Goal: Information Seeking & Learning: Learn about a topic

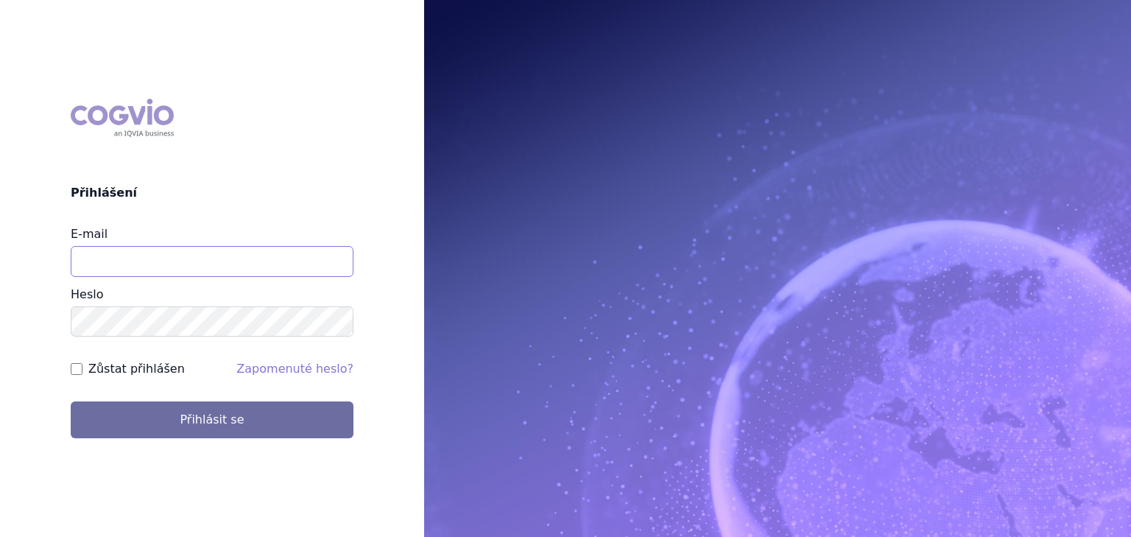
click at [164, 253] on input "E-mail" at bounding box center [212, 261] width 283 height 31
click at [125, 248] on input "E-mail" at bounding box center [212, 261] width 283 height 31
click at [71, 401] on button "Přihlásit se" at bounding box center [212, 419] width 283 height 37
type input "vaclav.smekal@astrazeneca.com"
click at [85, 373] on div "Zůstat přihlášen" at bounding box center [128, 369] width 114 height 18
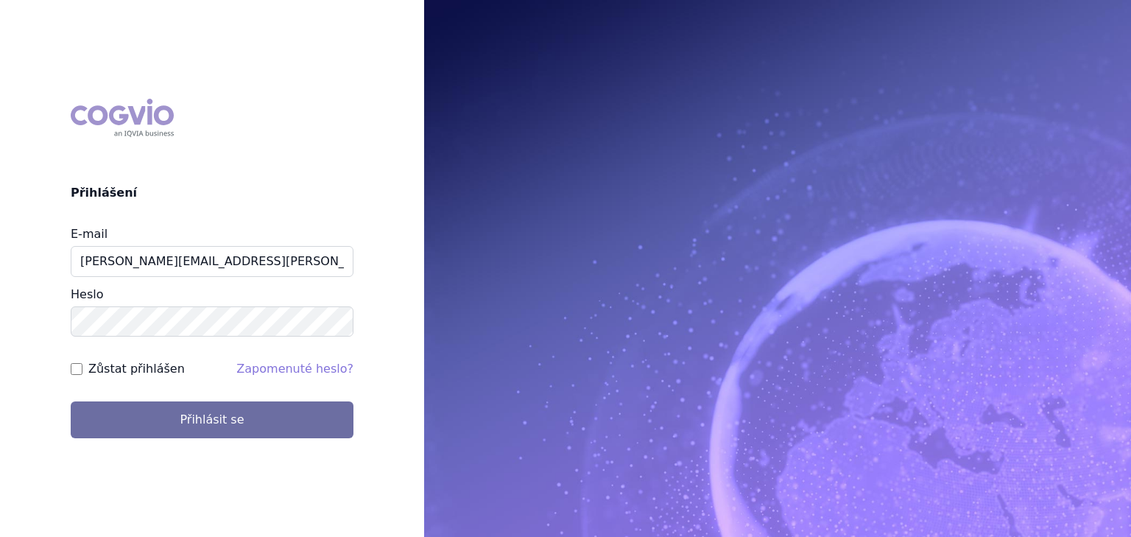
click at [82, 367] on div "Zůstat přihlášen" at bounding box center [128, 369] width 114 height 18
click at [77, 373] on input "Zůstat přihlášen" at bounding box center [77, 369] width 12 height 12
checkbox input "true"
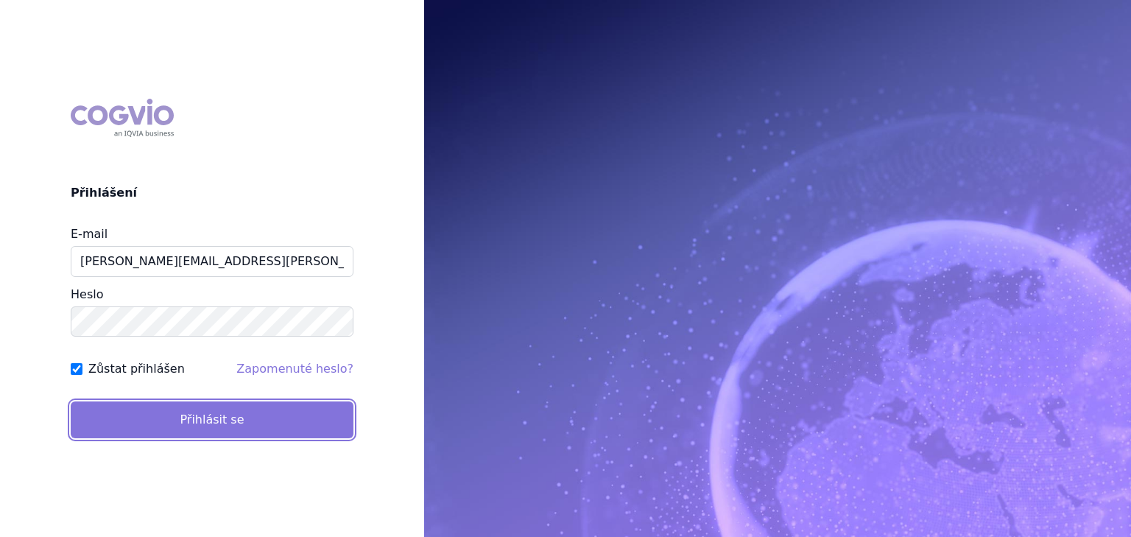
click at [135, 423] on button "Přihlásit se" at bounding box center [212, 419] width 283 height 37
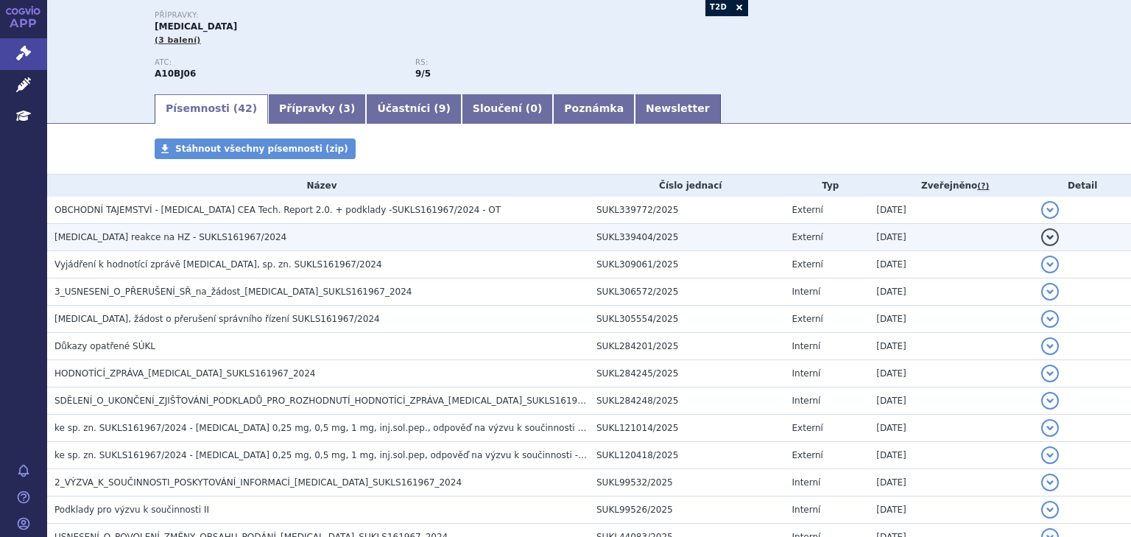
scroll to position [157, 0]
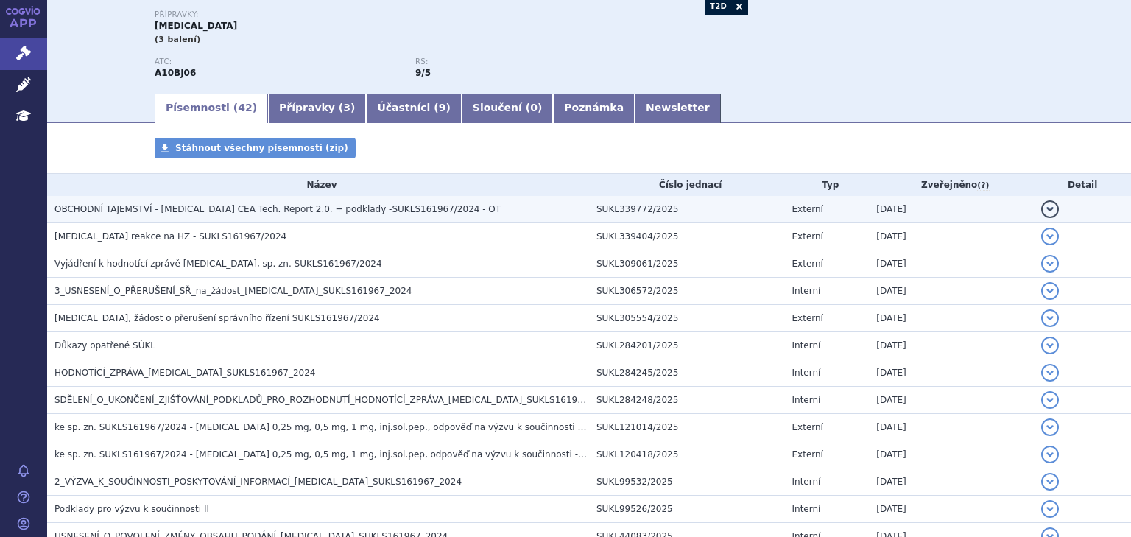
click at [325, 211] on span "OBCHODNÍ TAJEMSTVÍ - [MEDICAL_DATA] CEA Tech. Report 2.0. + podklady -SUKLS1619…" at bounding box center [277, 209] width 446 height 10
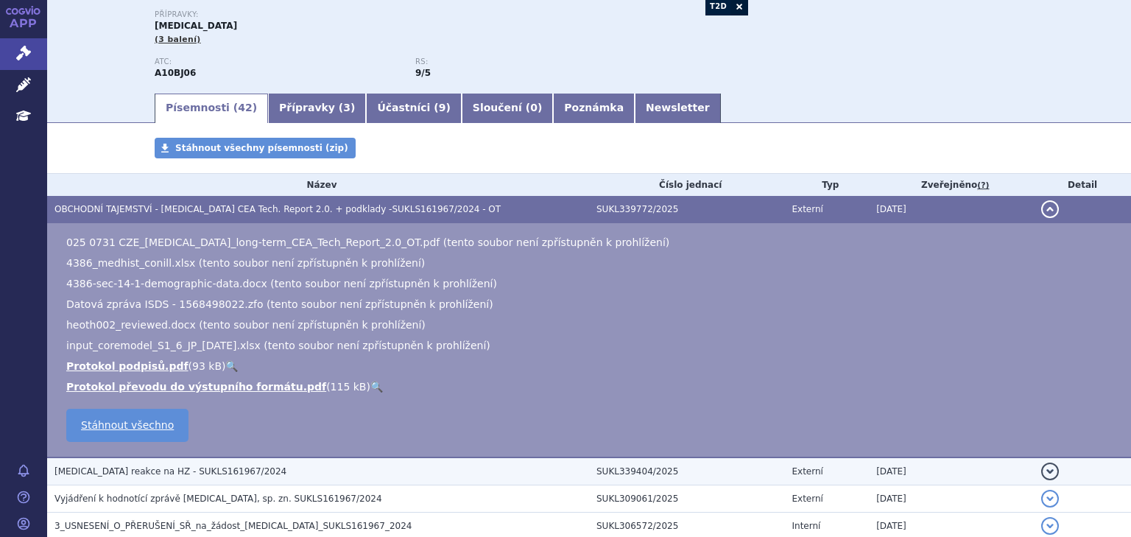
drag, startPoint x: 209, startPoint y: 476, endPoint x: 219, endPoint y: 465, distance: 14.6
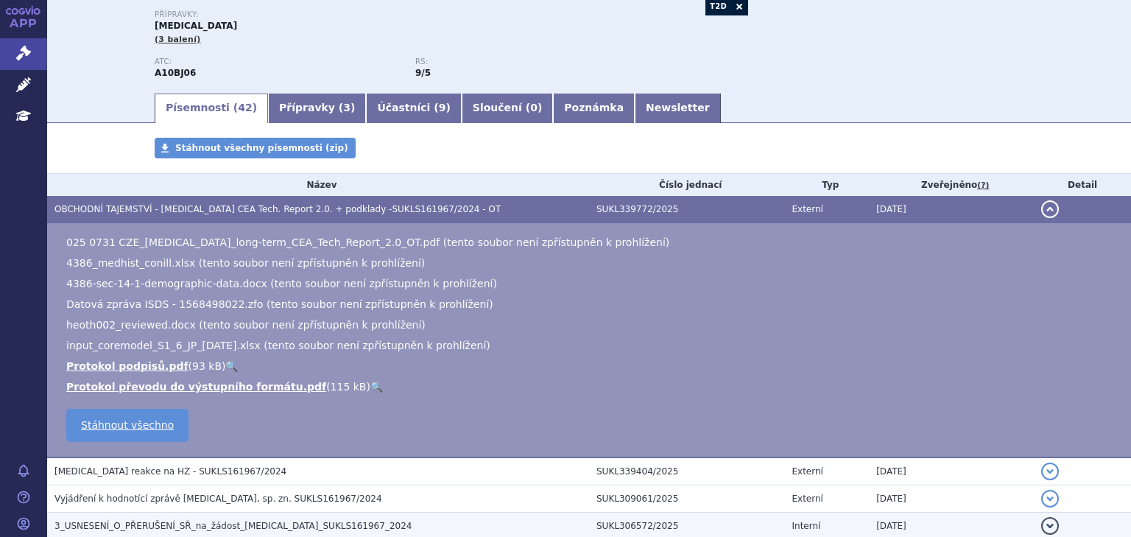
click at [209, 476] on span "[MEDICAL_DATA] reakce na HZ - SUKLS161967/2024" at bounding box center [170, 471] width 232 height 10
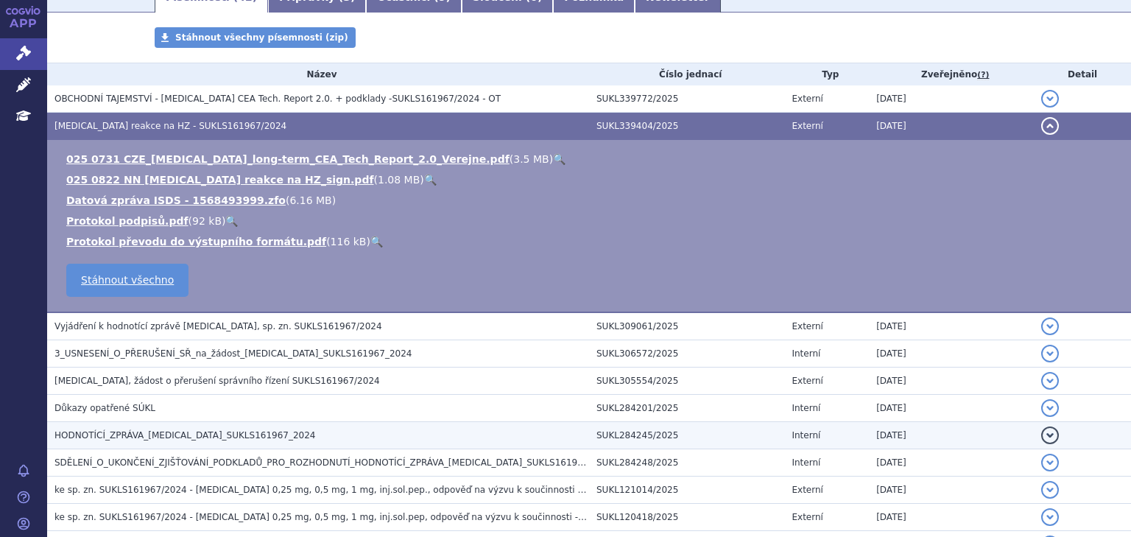
scroll to position [275, 0]
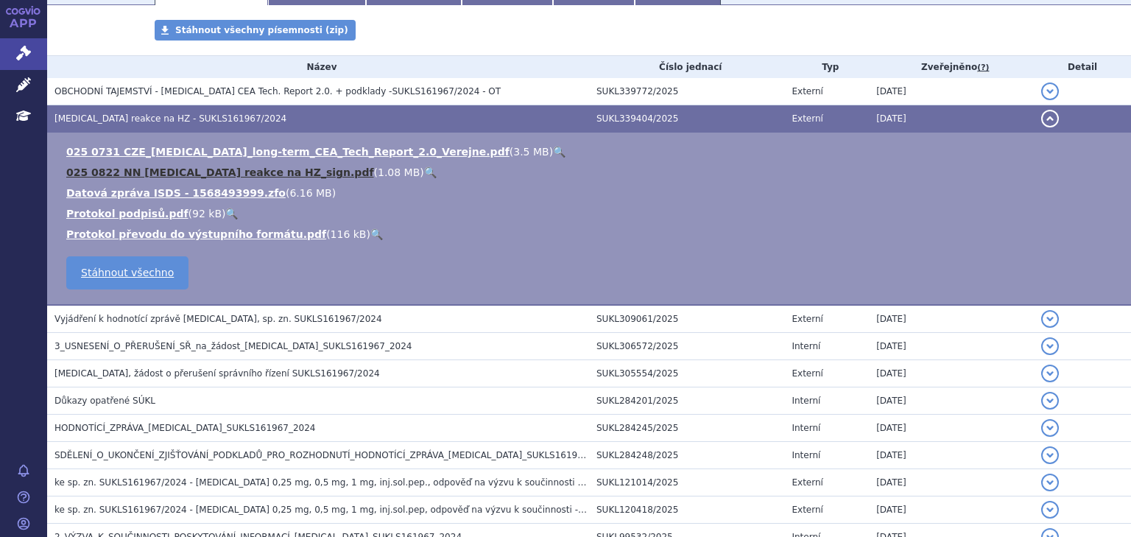
click at [223, 166] on link "025 0822 NN Ozempic reakce na HZ_sign.pdf" at bounding box center [220, 172] width 308 height 12
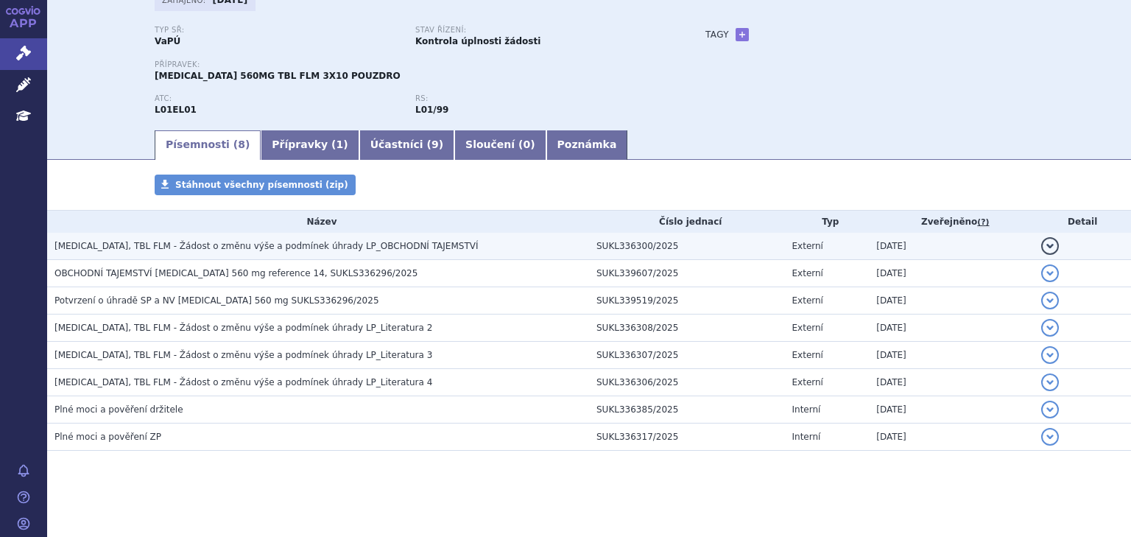
scroll to position [109, 0]
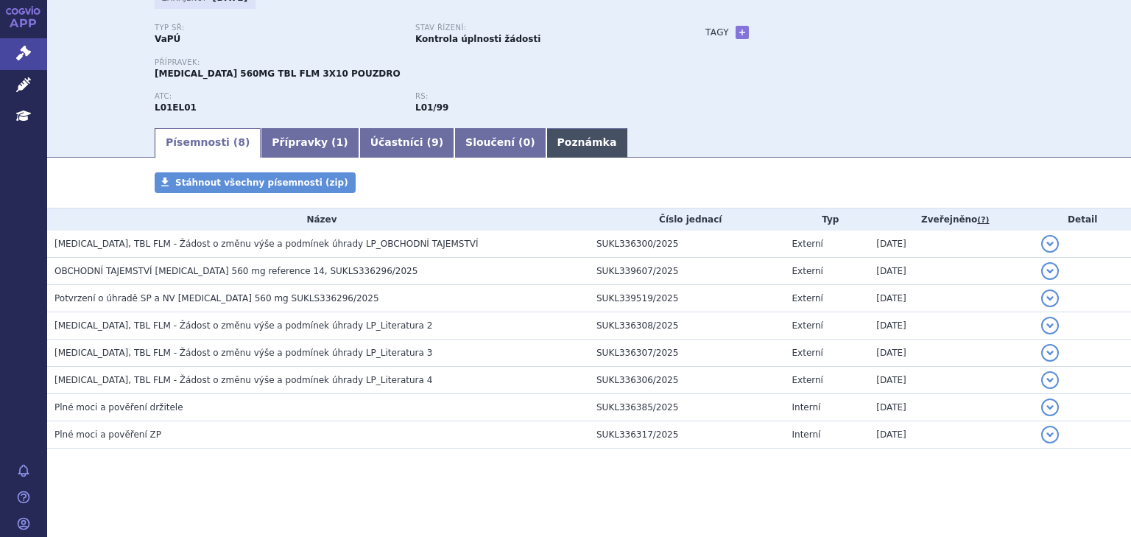
click at [546, 153] on link "Poznámka" at bounding box center [587, 142] width 82 height 29
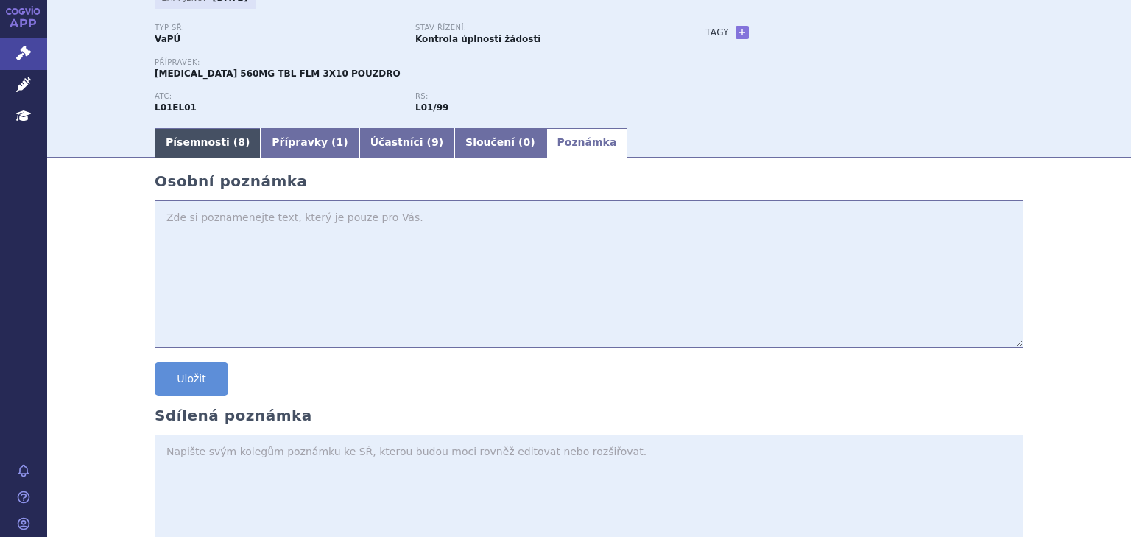
click at [174, 130] on link "Písemnosti ( 8 )" at bounding box center [208, 142] width 106 height 29
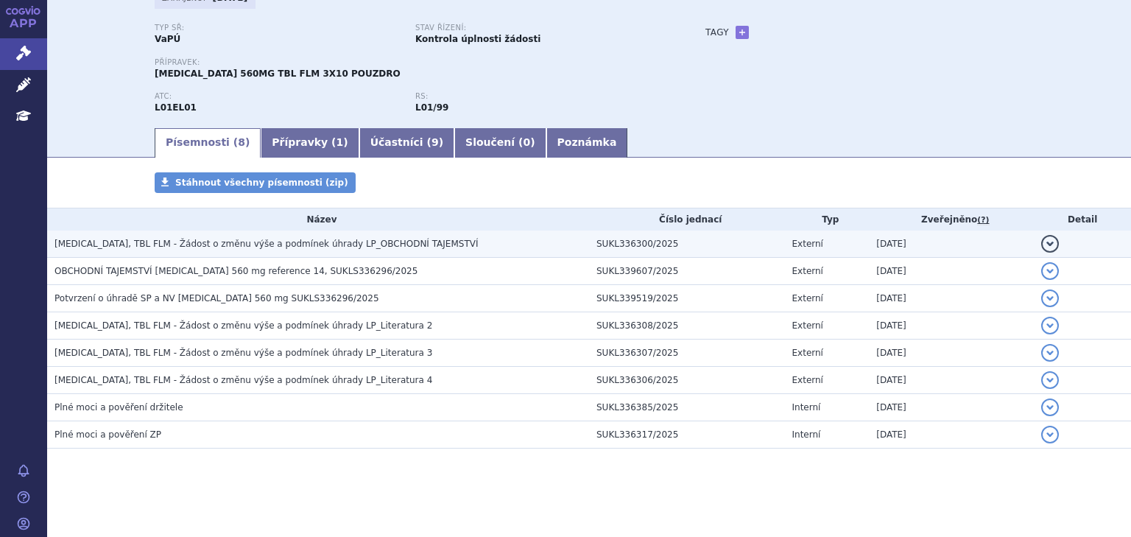
click at [327, 241] on span "IMBRUVICA, TBL FLM - Žádost o změnu výše a podmínek úhrady LP_OBCHODNÍ TAJEMSTVÍ" at bounding box center [266, 244] width 424 height 10
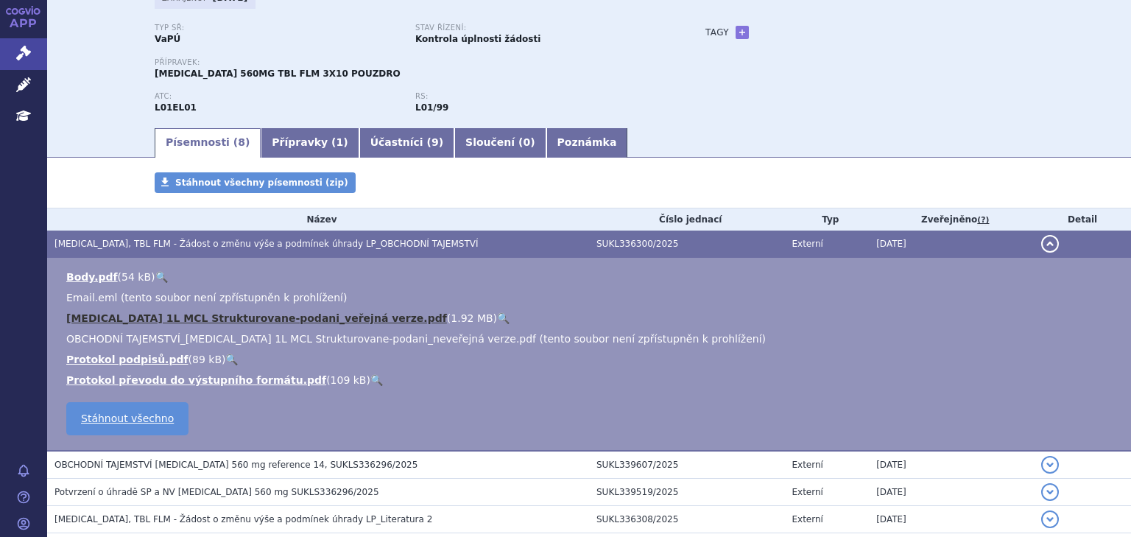
click at [306, 320] on link "[MEDICAL_DATA] 1L MCL Strukturovane-podani_veřejná verze.pdf" at bounding box center [256, 318] width 381 height 12
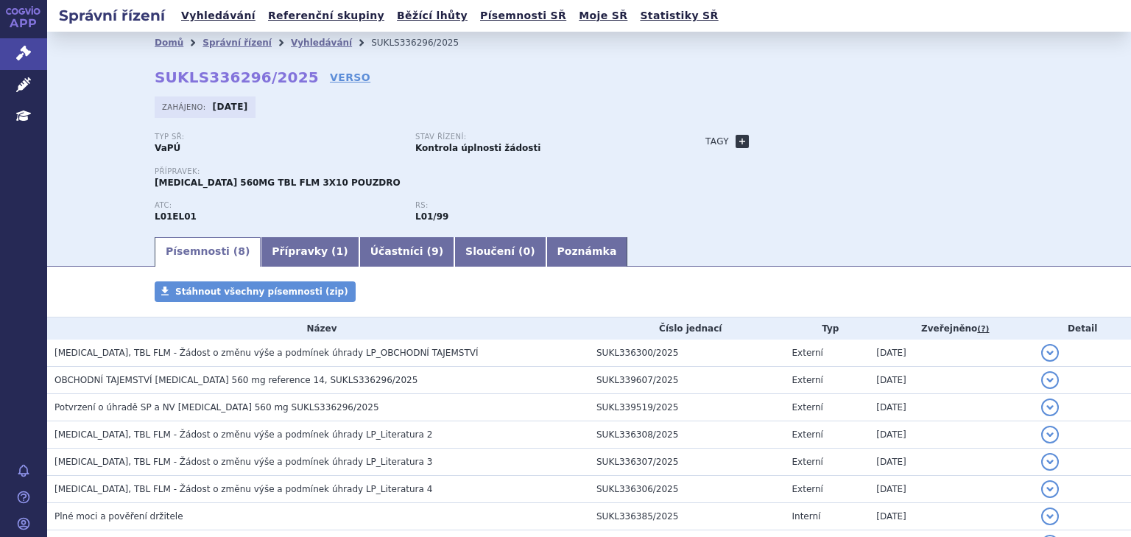
click at [736, 135] on link "+" at bounding box center [742, 141] width 13 height 13
click at [789, 144] on span at bounding box center [808, 141] width 106 height 19
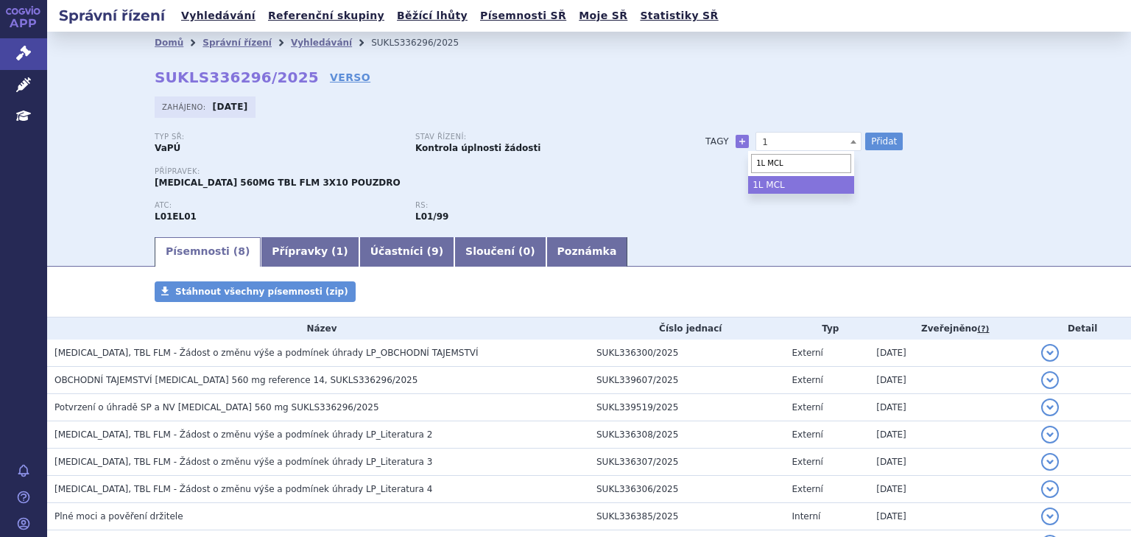
type input "1L MCL"
select select "1L MCL"
click at [879, 142] on button "Přidat" at bounding box center [884, 142] width 38 height 18
select select
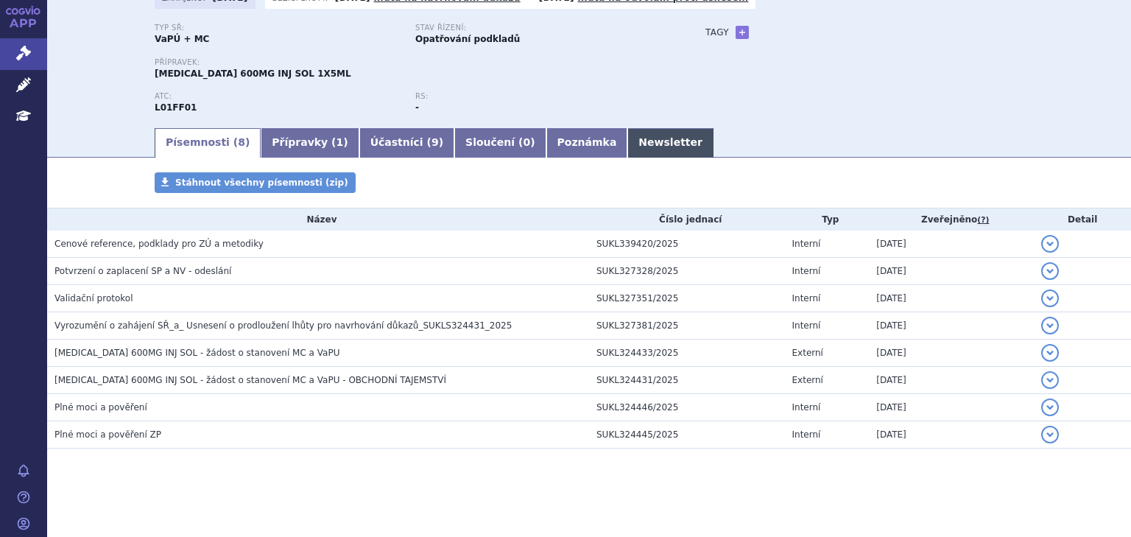
click at [627, 135] on link "Newsletter" at bounding box center [670, 142] width 86 height 29
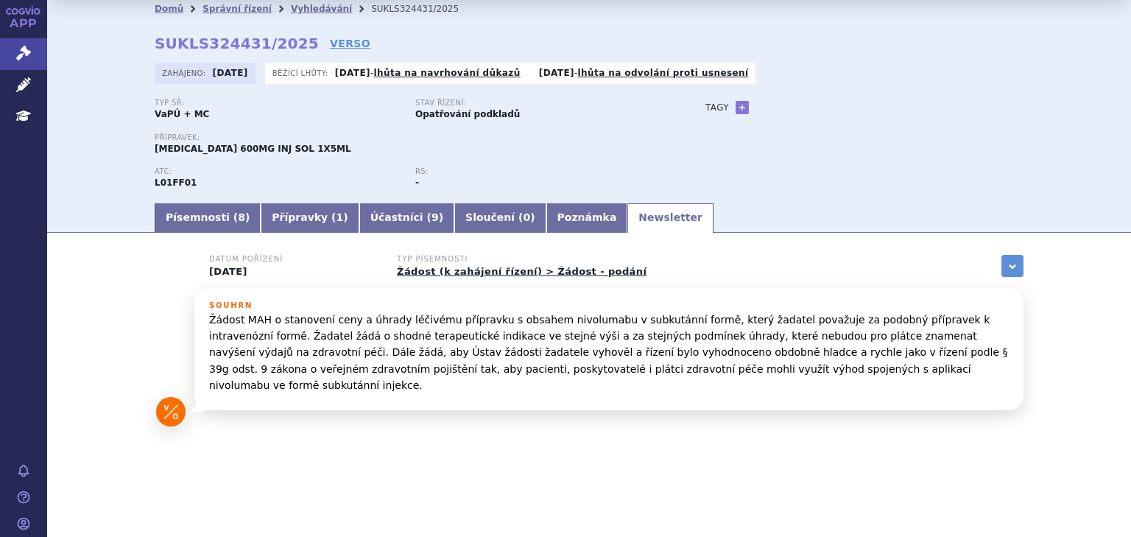
scroll to position [18, 0]
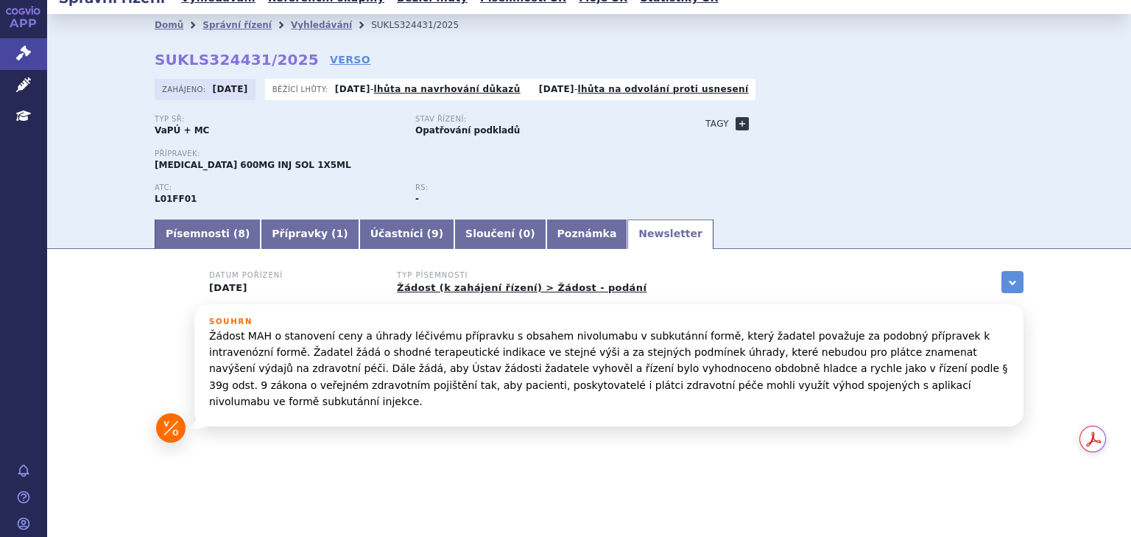
click at [736, 127] on link "+" at bounding box center [742, 123] width 13 height 13
click at [772, 120] on span at bounding box center [808, 123] width 106 height 19
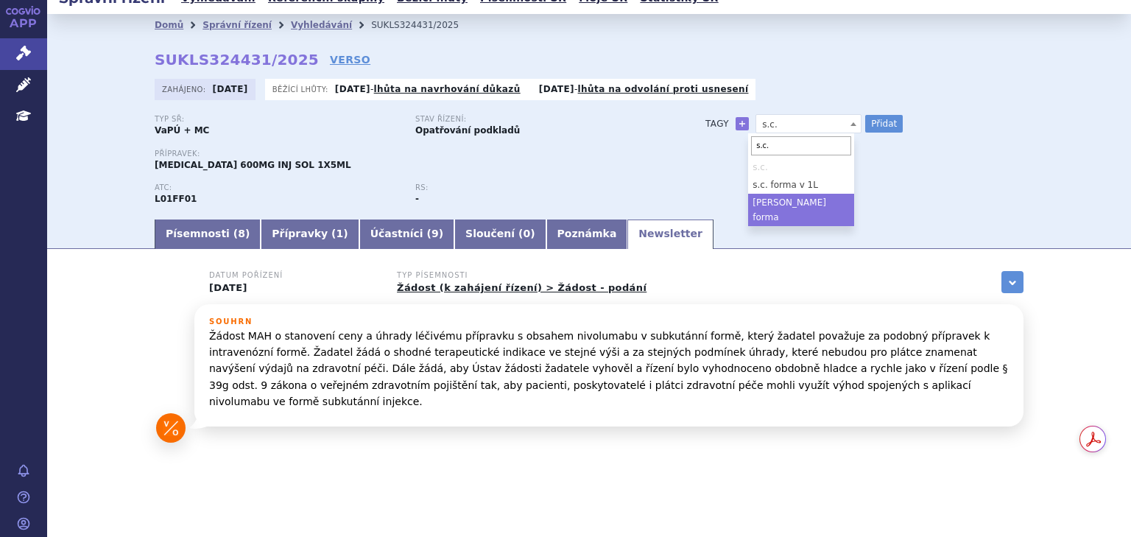
type input "s.c."
select select "[PERSON_NAME] forma"
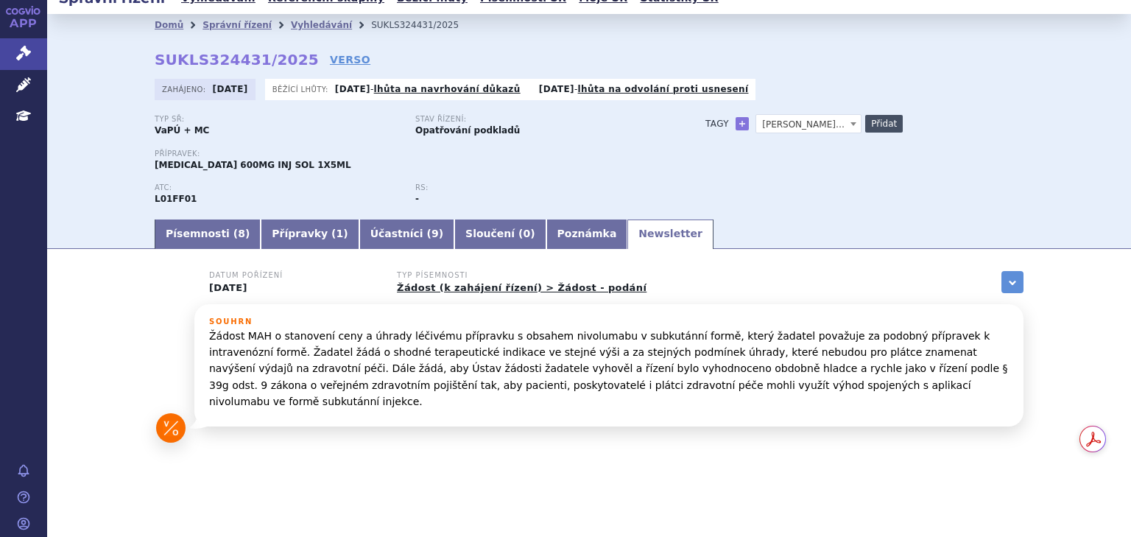
click at [874, 125] on button "Přidat" at bounding box center [884, 124] width 38 height 18
select select
